Goal: Navigation & Orientation: Find specific page/section

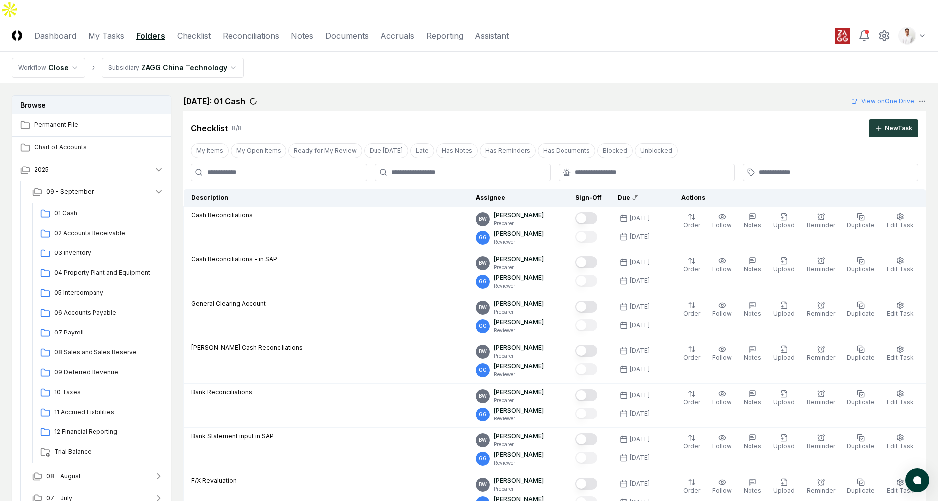
scroll to position [355, 0]
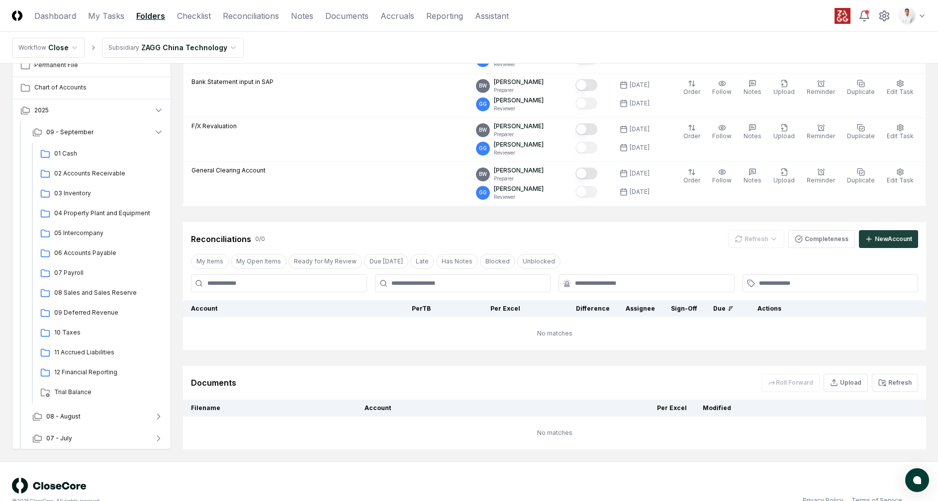
click at [763, 20] on header "CloseCore Dashboard My Tasks Folders Checklist Reconciliations Notes Documents …" at bounding box center [469, 16] width 938 height 32
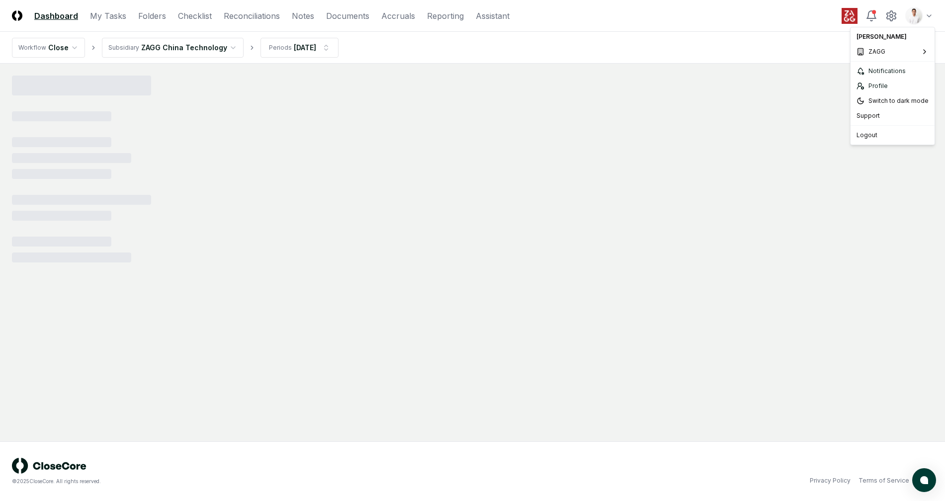
click at [921, 20] on html "CloseCore Dashboard My Tasks Folders Checklist Reconciliations Notes Documents …" at bounding box center [472, 250] width 945 height 501
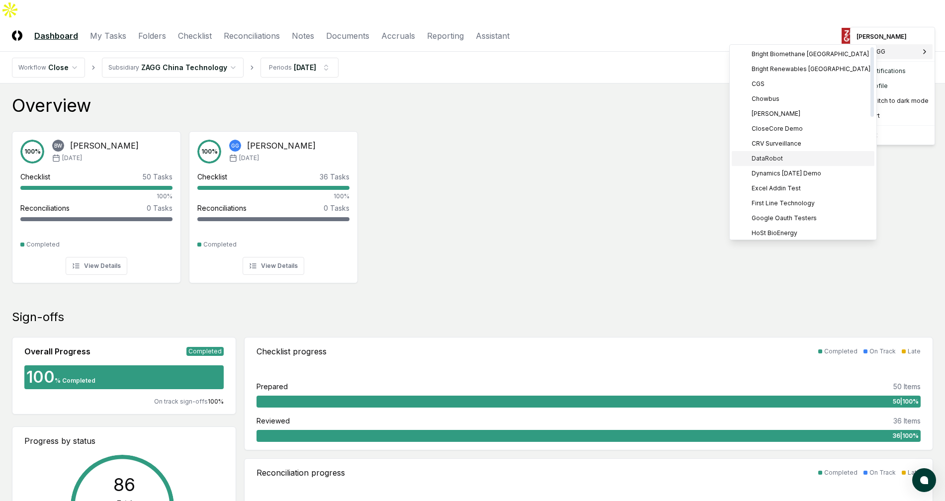
click at [792, 158] on div "DataRobot" at bounding box center [803, 158] width 143 height 15
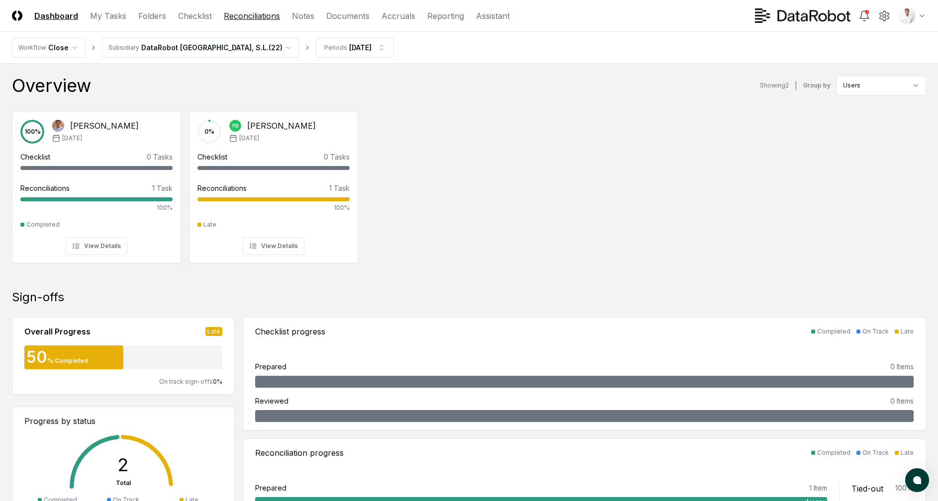
click at [248, 16] on link "Reconciliations" at bounding box center [252, 16] width 56 height 12
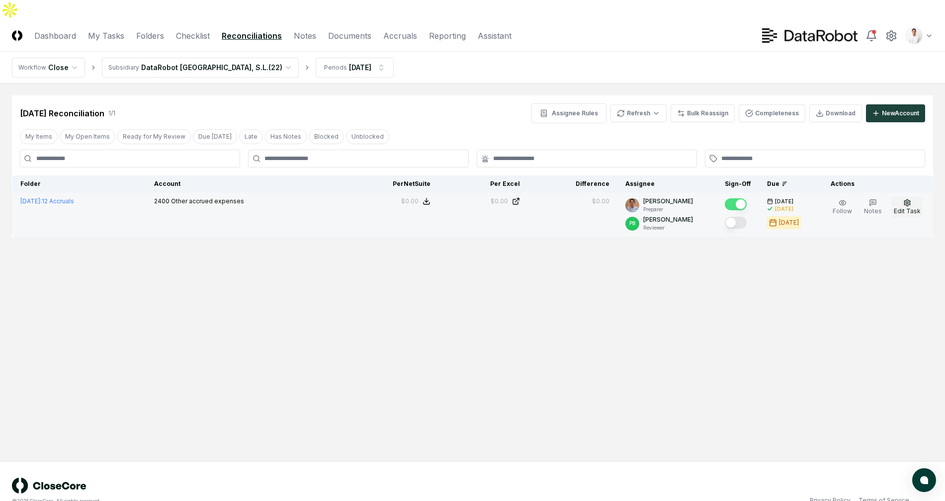
click at [902, 207] on span "Edit Task" at bounding box center [907, 210] width 27 height 7
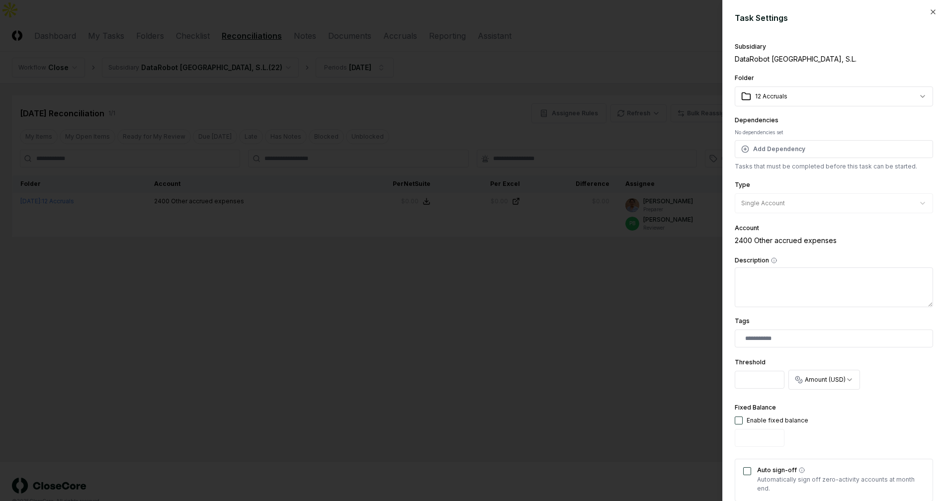
scroll to position [13, 0]
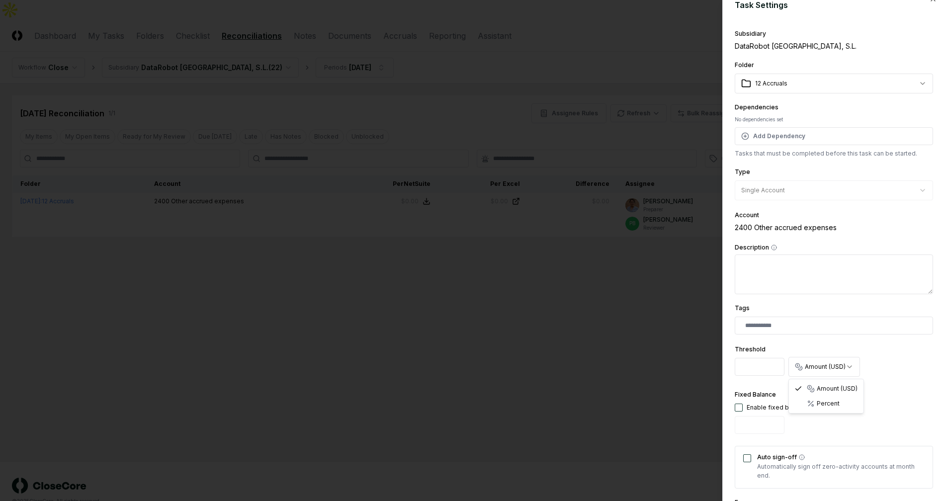
click at [827, 368] on body "**********" at bounding box center [472, 260] width 945 height 521
click at [895, 357] on body "**********" at bounding box center [472, 260] width 945 height 521
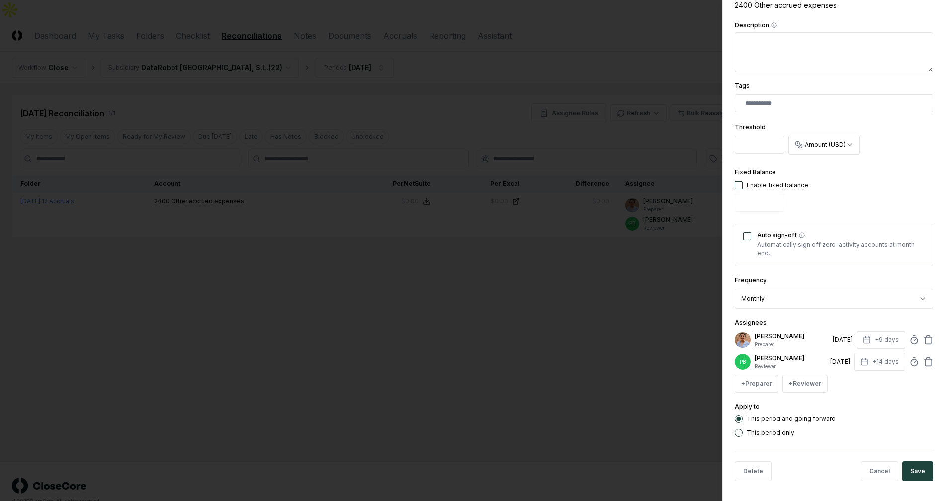
click at [545, 277] on div at bounding box center [472, 250] width 945 height 501
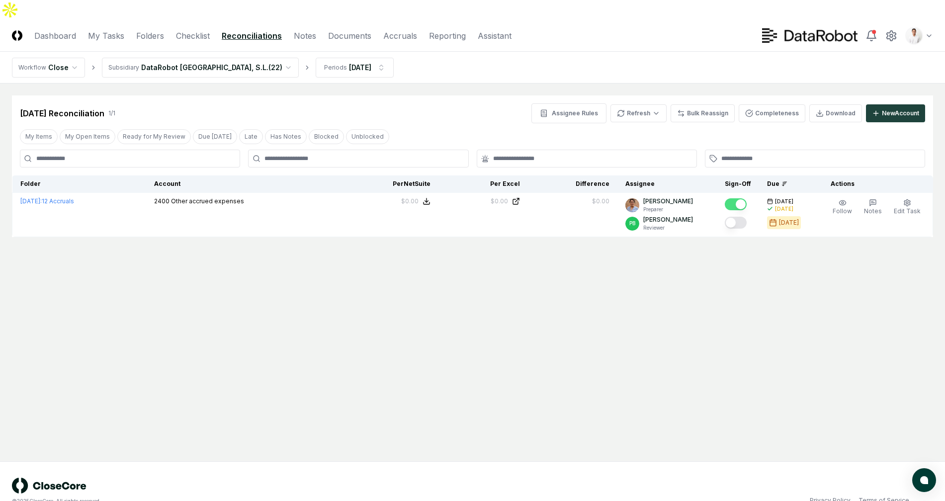
click at [919, 16] on html "CloseCore Dashboard My Tasks Folders Checklist Reconciliations Notes Documents …" at bounding box center [472, 260] width 945 height 521
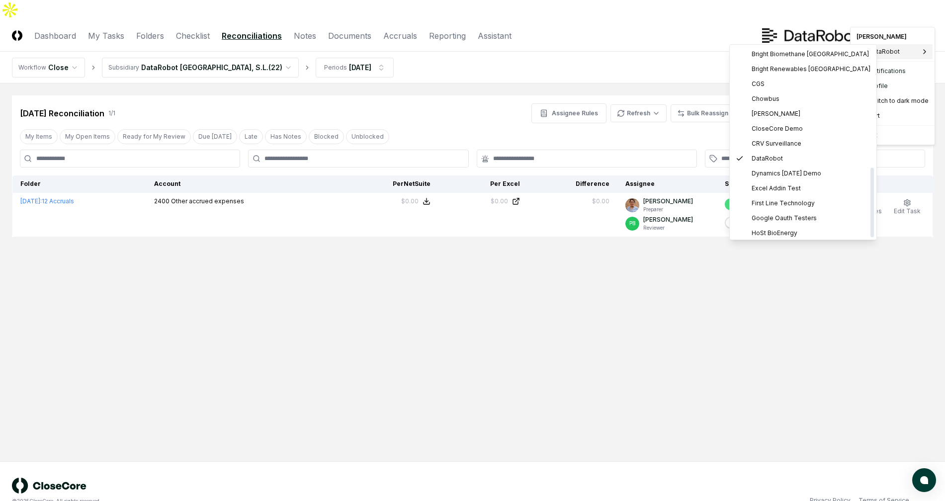
scroll to position [331, 0]
click at [789, 225] on div "ZAGG" at bounding box center [803, 230] width 143 height 15
